Goal: Task Accomplishment & Management: Use online tool/utility

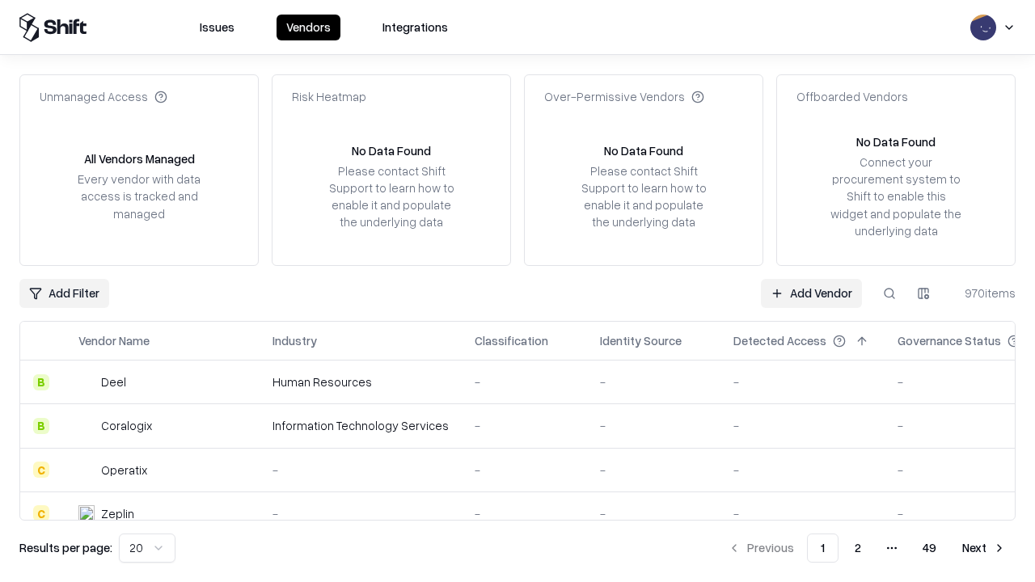
click at [811, 293] on link "Add Vendor" at bounding box center [811, 293] width 101 height 29
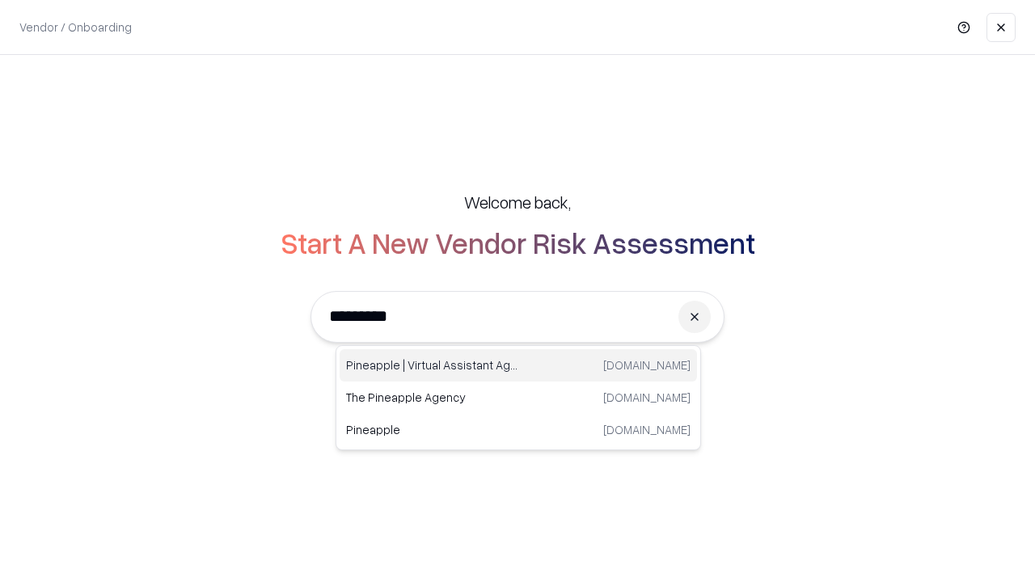
click at [519, 366] on div "Pineapple | Virtual Assistant Agency [DOMAIN_NAME]" at bounding box center [519, 365] width 358 height 32
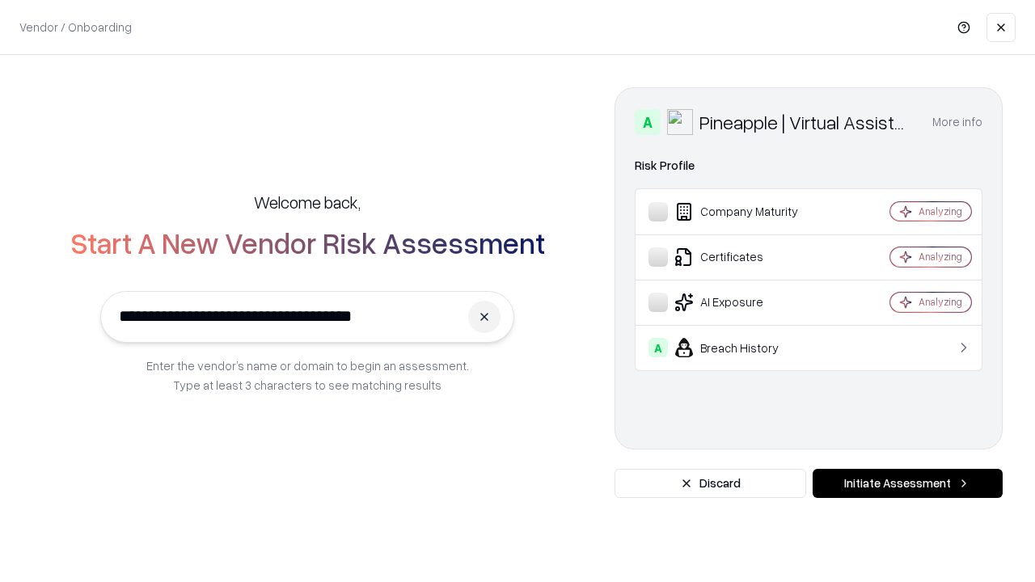
type input "**********"
click at [908, 484] on button "Initiate Assessment" at bounding box center [908, 483] width 190 height 29
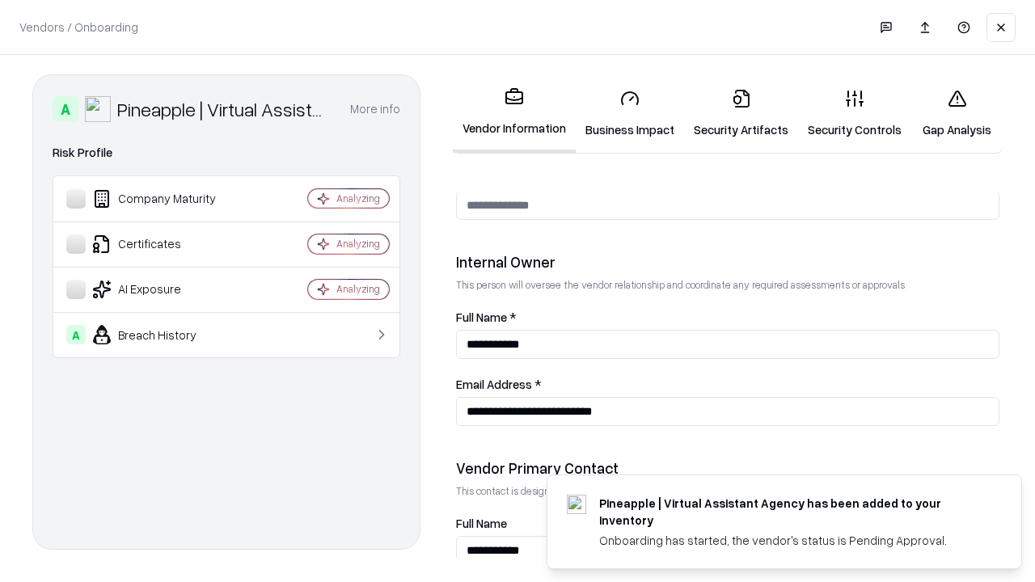
scroll to position [838, 0]
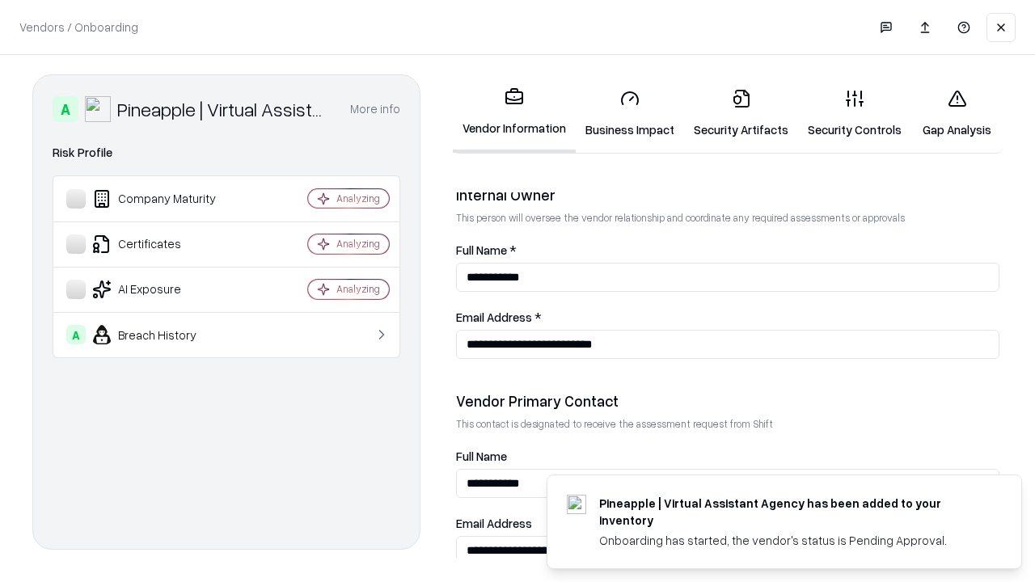
click at [630, 113] on link "Business Impact" at bounding box center [630, 113] width 108 height 75
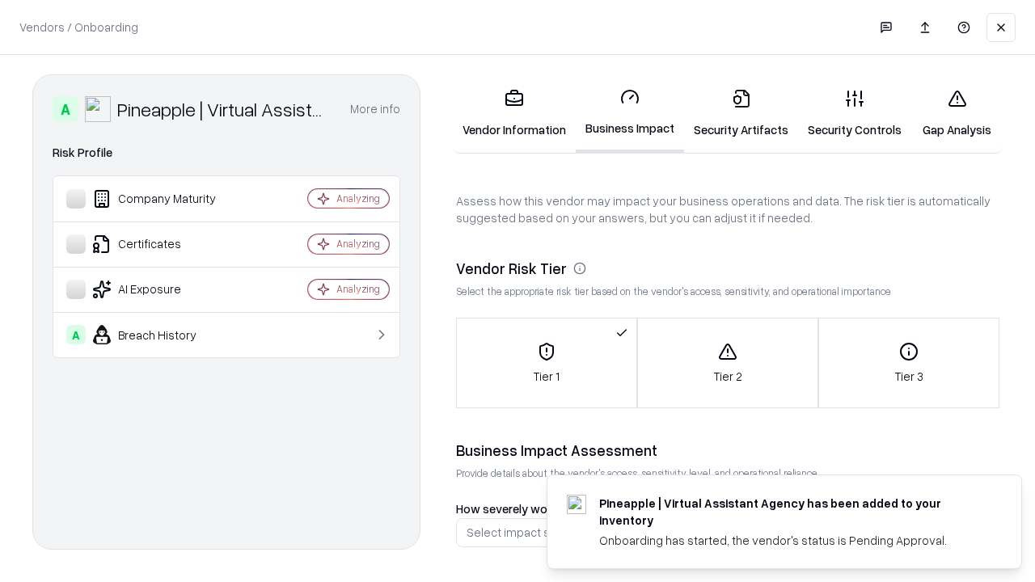
click at [957, 113] on link "Gap Analysis" at bounding box center [957, 113] width 91 height 75
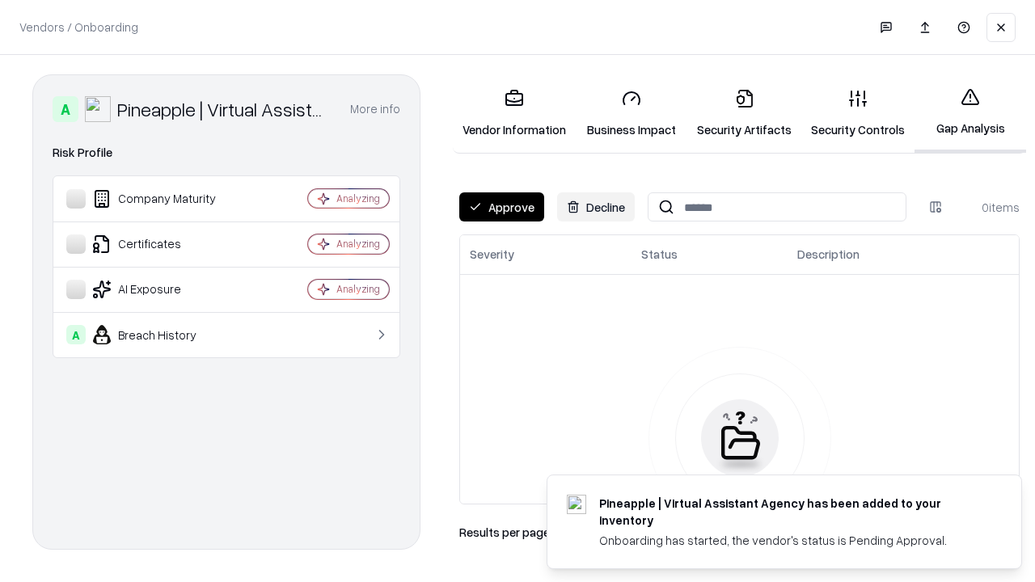
click at [502, 207] on button "Approve" at bounding box center [501, 207] width 85 height 29
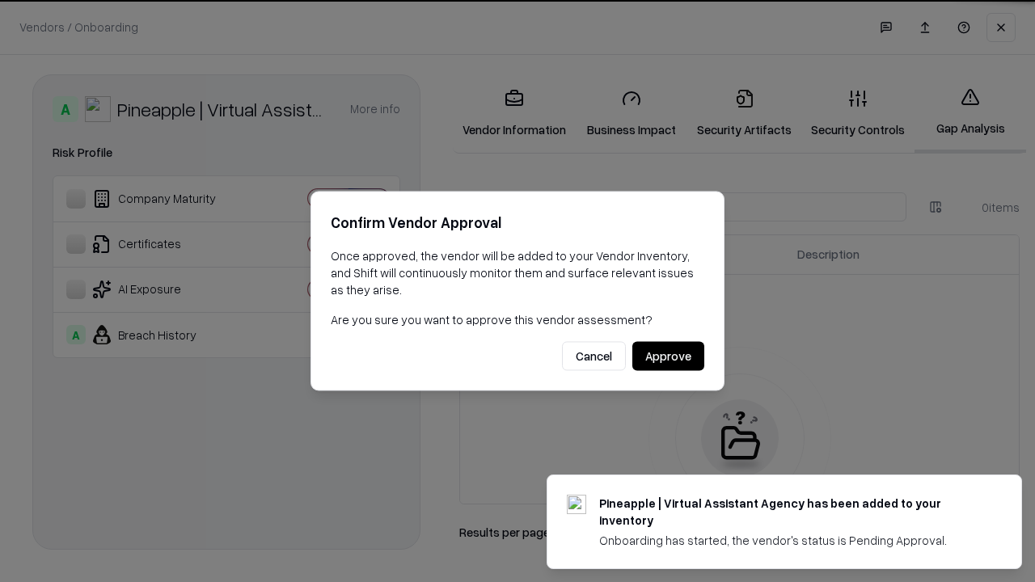
click at [668, 356] on button "Approve" at bounding box center [669, 356] width 72 height 29
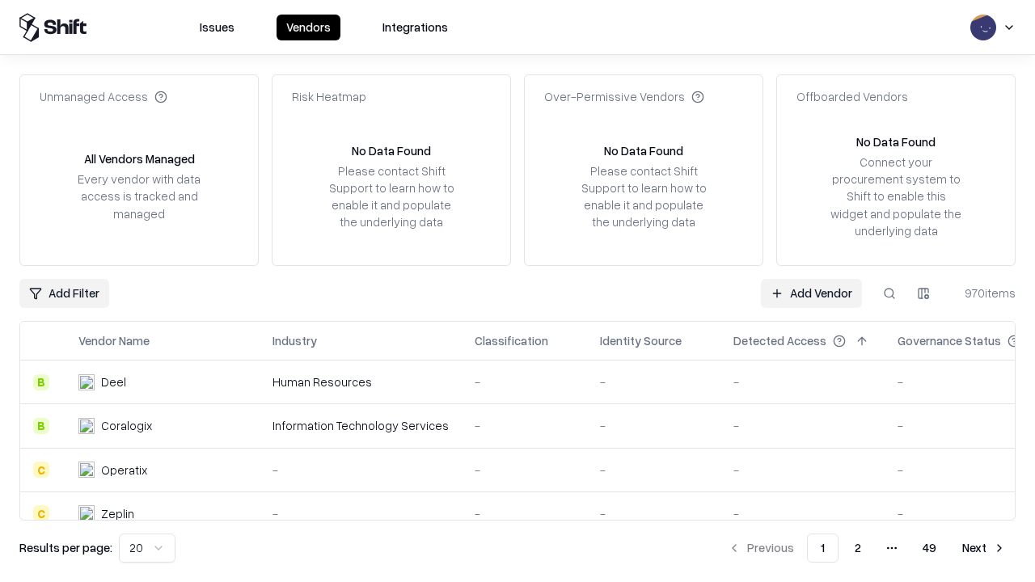
type input "**********"
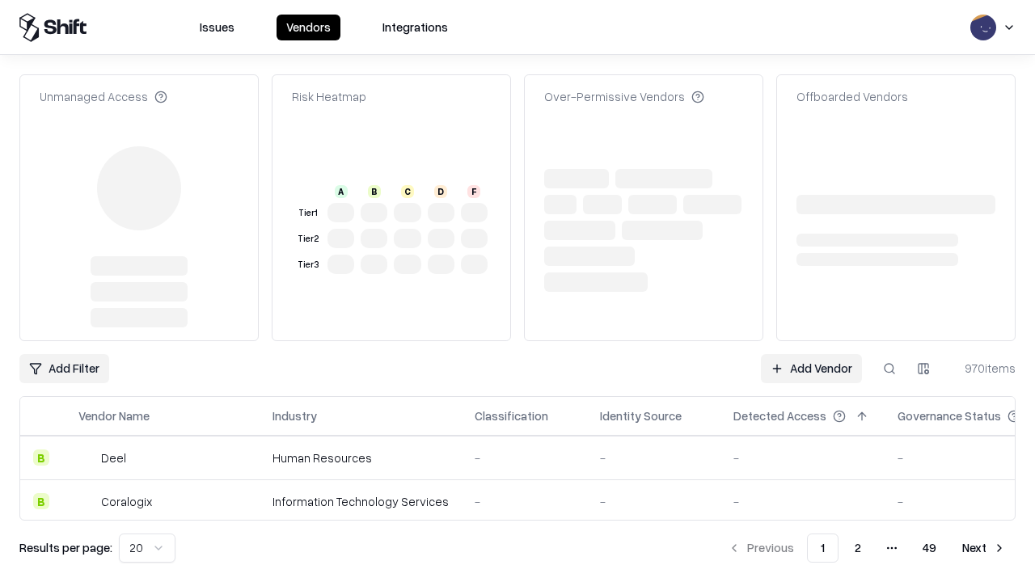
click at [811, 369] on link "Add Vendor" at bounding box center [811, 368] width 101 height 29
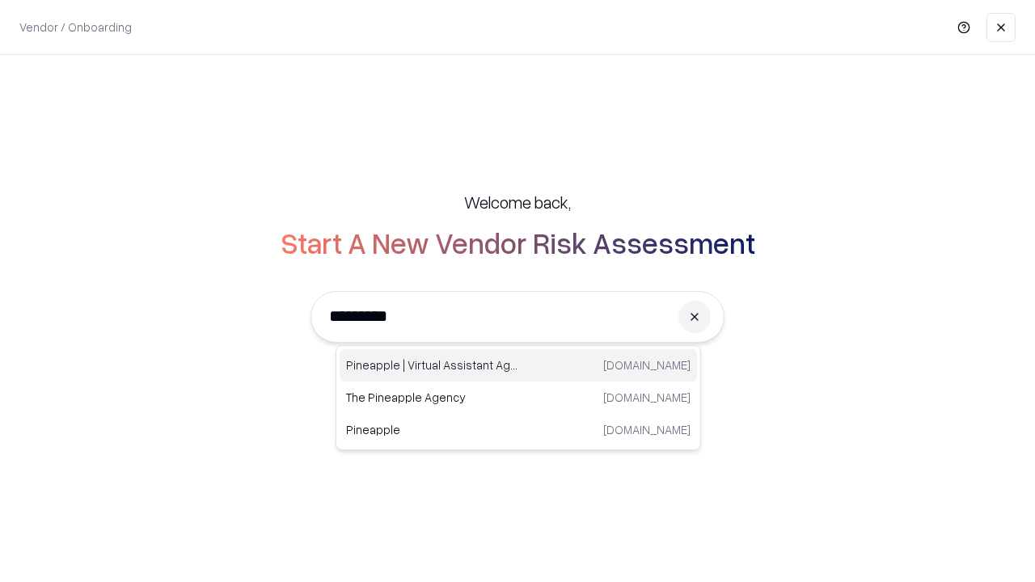
click at [519, 366] on div "Pineapple | Virtual Assistant Agency [DOMAIN_NAME]" at bounding box center [519, 365] width 358 height 32
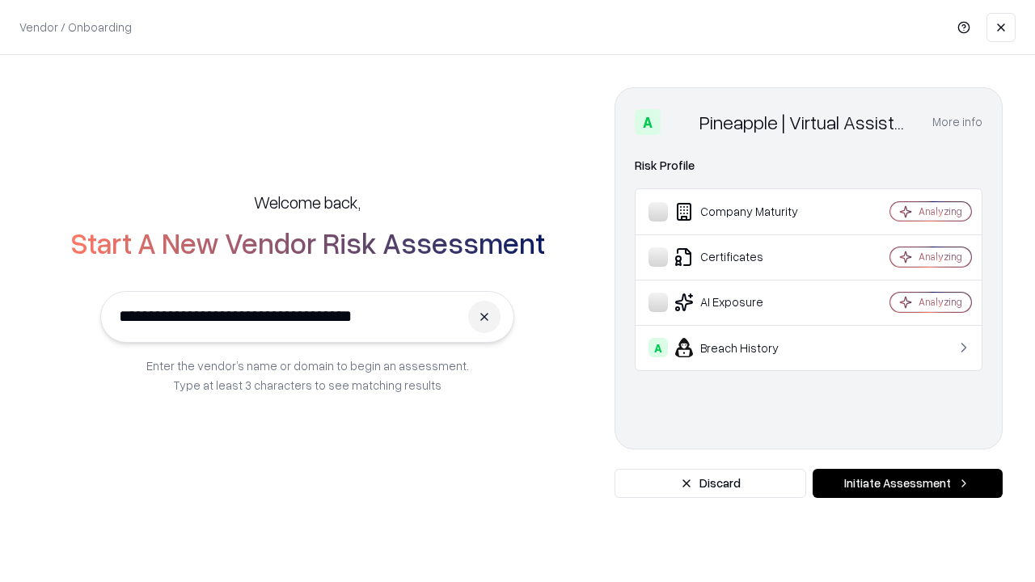
type input "**********"
click at [908, 484] on button "Initiate Assessment" at bounding box center [908, 483] width 190 height 29
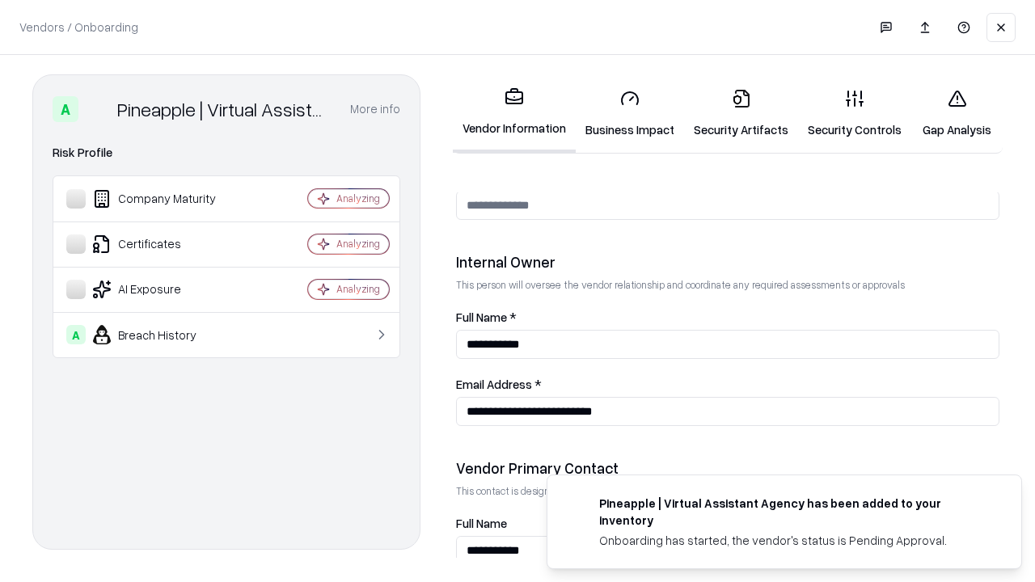
scroll to position [838, 0]
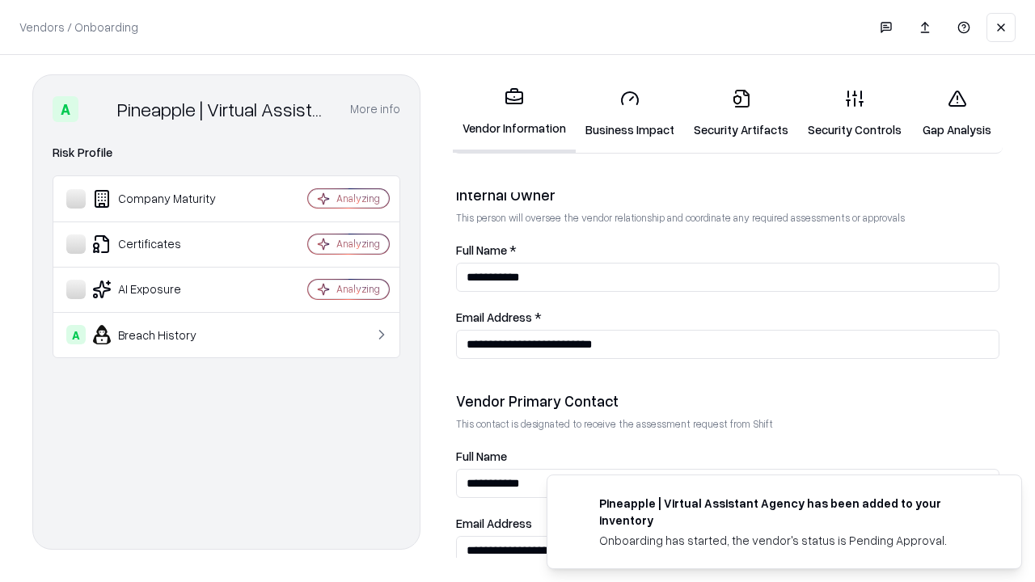
click at [957, 113] on link "Gap Analysis" at bounding box center [957, 113] width 91 height 75
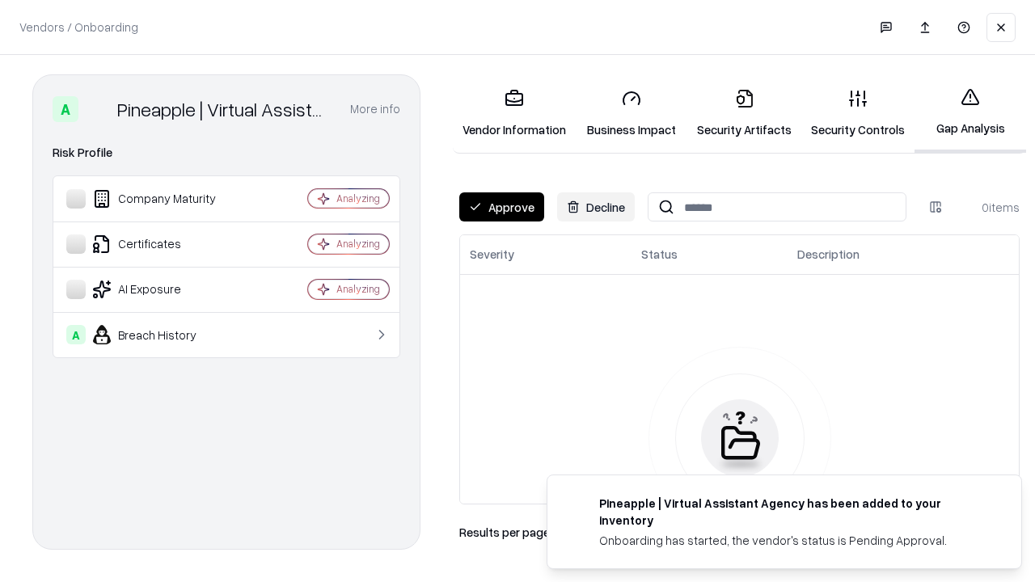
click at [502, 207] on button "Approve" at bounding box center [501, 207] width 85 height 29
